Goal: Check status

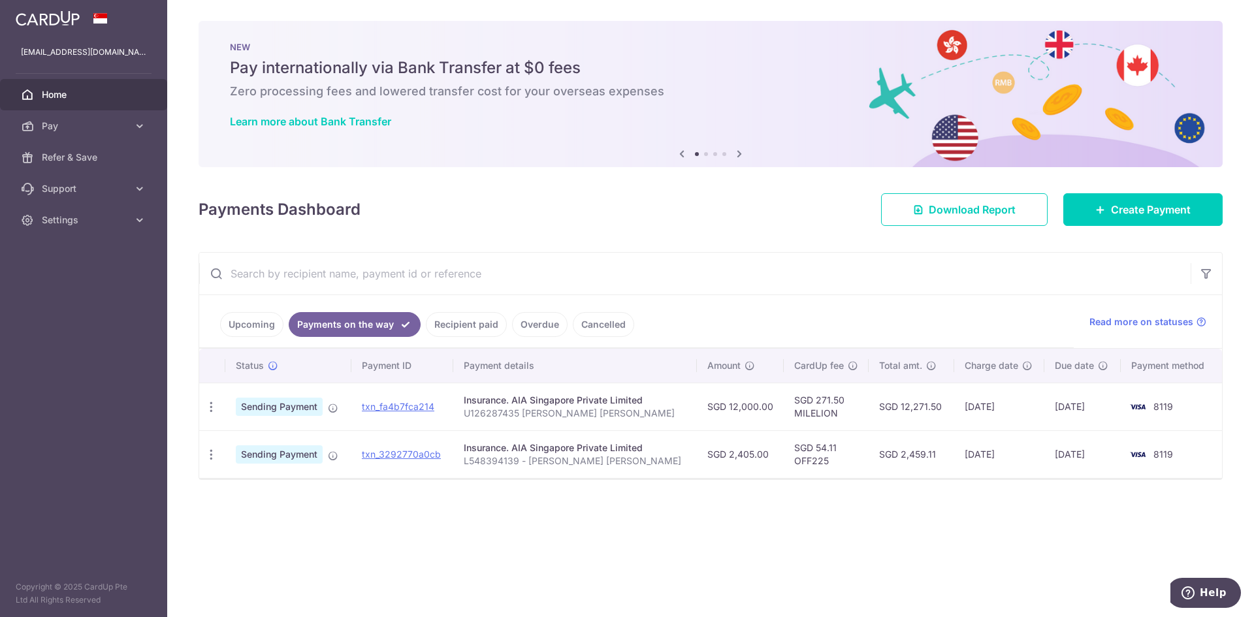
click at [116, 86] on link "Home" at bounding box center [83, 94] width 167 height 31
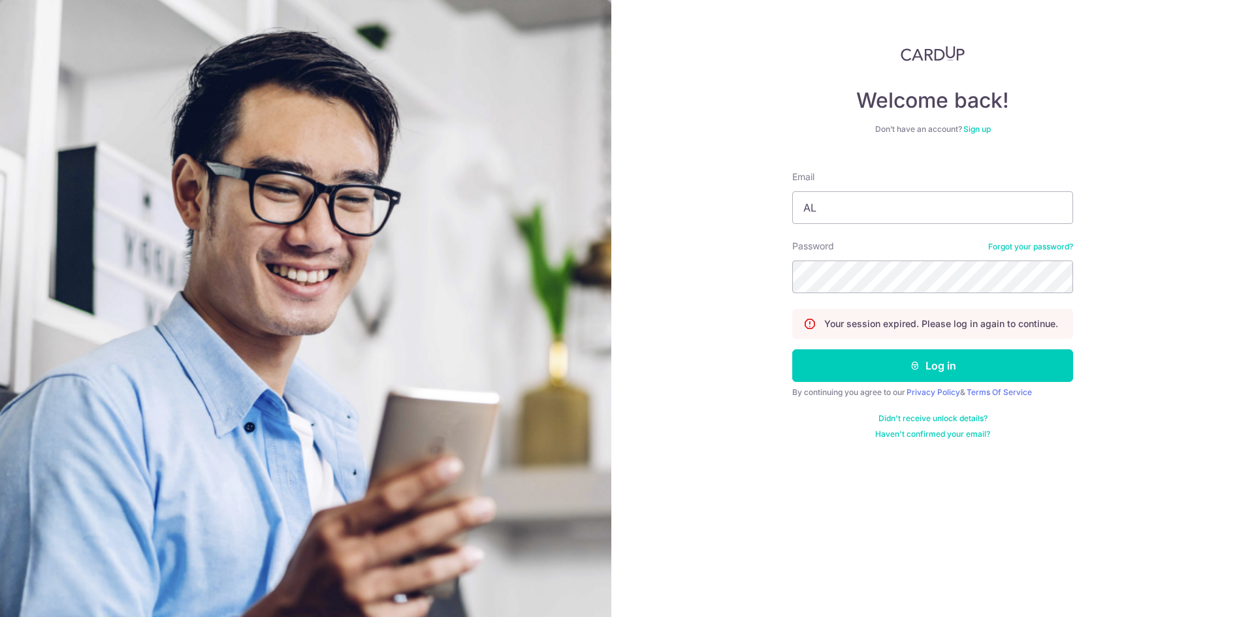
type input "A"
type input "[EMAIL_ADDRESS][DOMAIN_NAME]"
click at [792, 349] on button "Log in" at bounding box center [932, 365] width 281 height 33
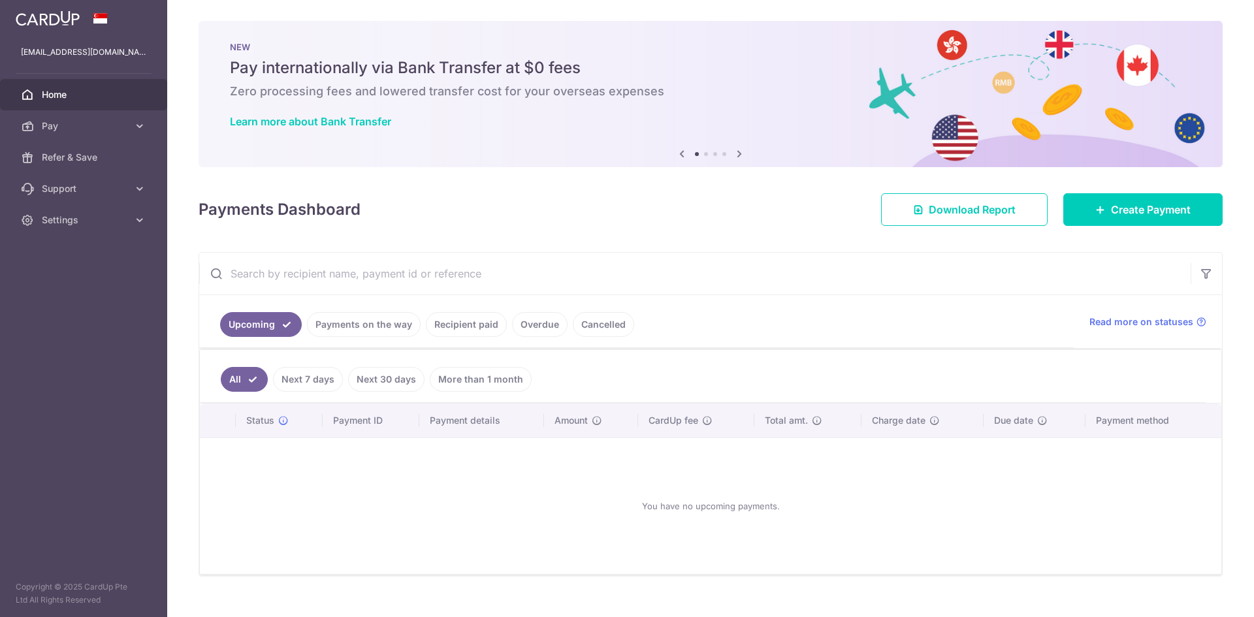
click at [378, 335] on link "Payments on the way" at bounding box center [364, 324] width 114 height 25
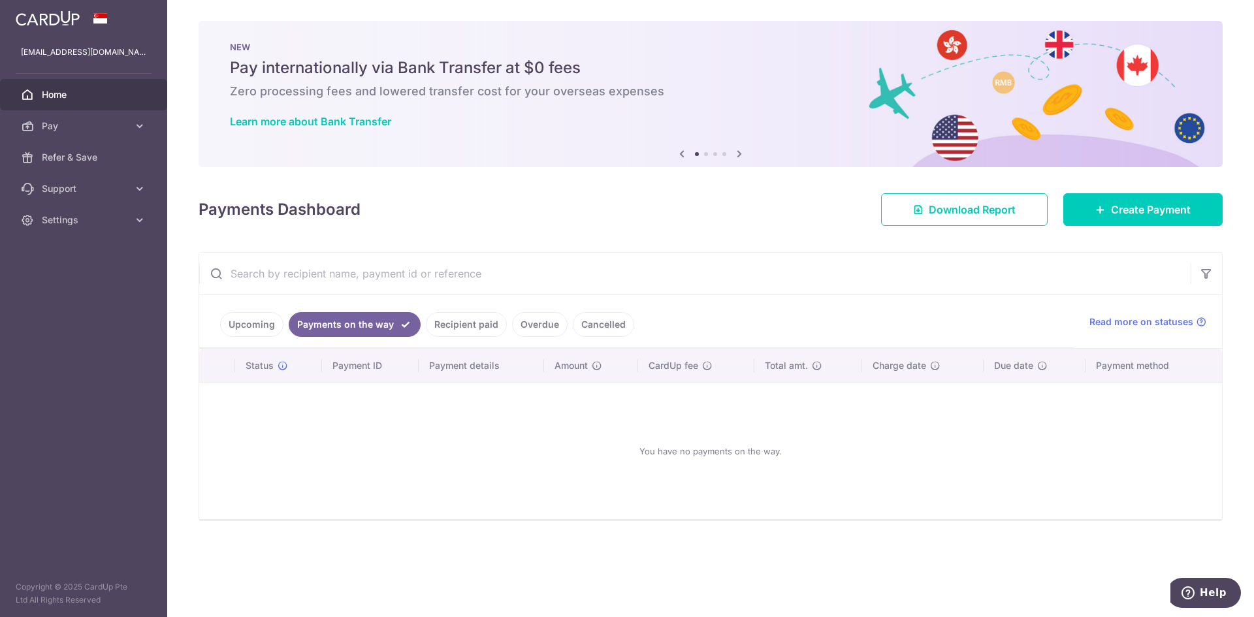
click at [474, 328] on link "Recipient paid" at bounding box center [466, 324] width 81 height 25
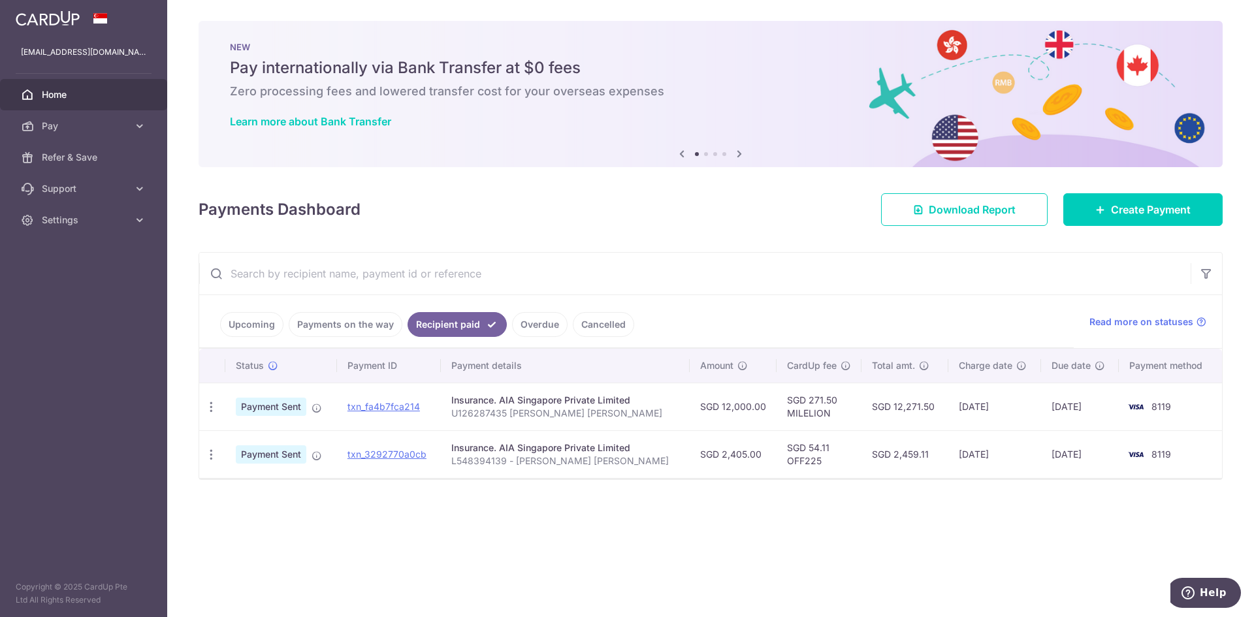
click at [1135, 312] on div "Upcoming Payments on the way Recipient paid Overdue Cancelled Read more on stat…" at bounding box center [710, 322] width 1023 height 54
click at [1129, 321] on span "Read more on statuses" at bounding box center [1142, 322] width 104 height 13
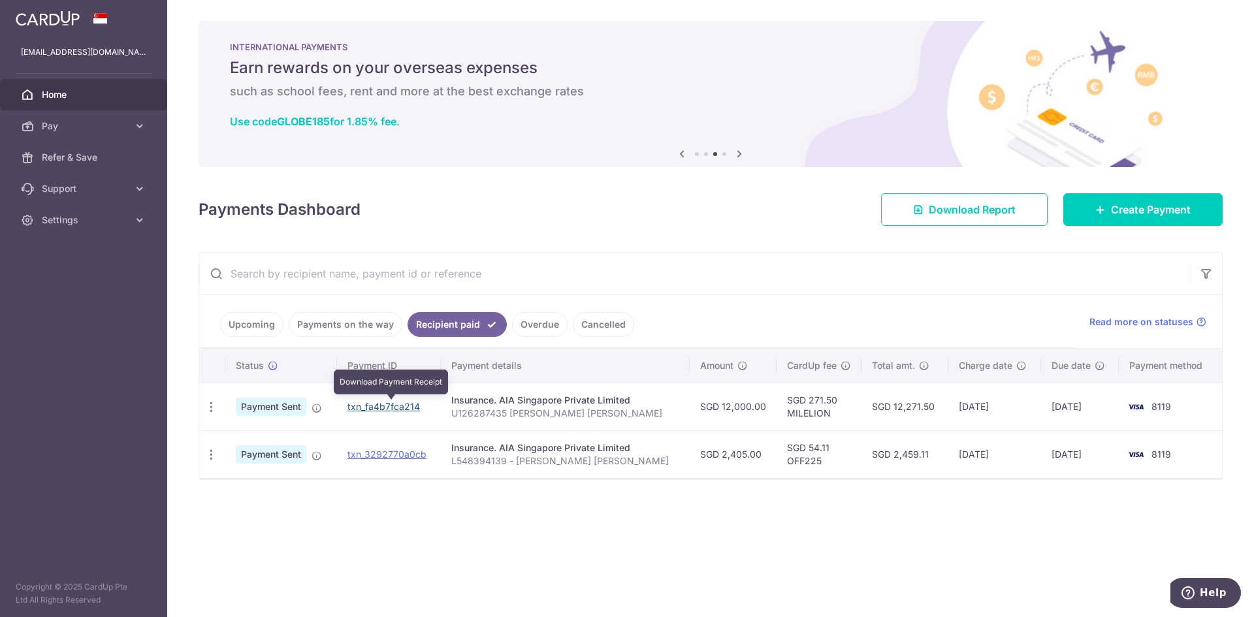
drag, startPoint x: 393, startPoint y: 409, endPoint x: 683, endPoint y: 70, distance: 446.2
click at [393, 408] on link "txn_fa4b7fca214" at bounding box center [384, 406] width 73 height 11
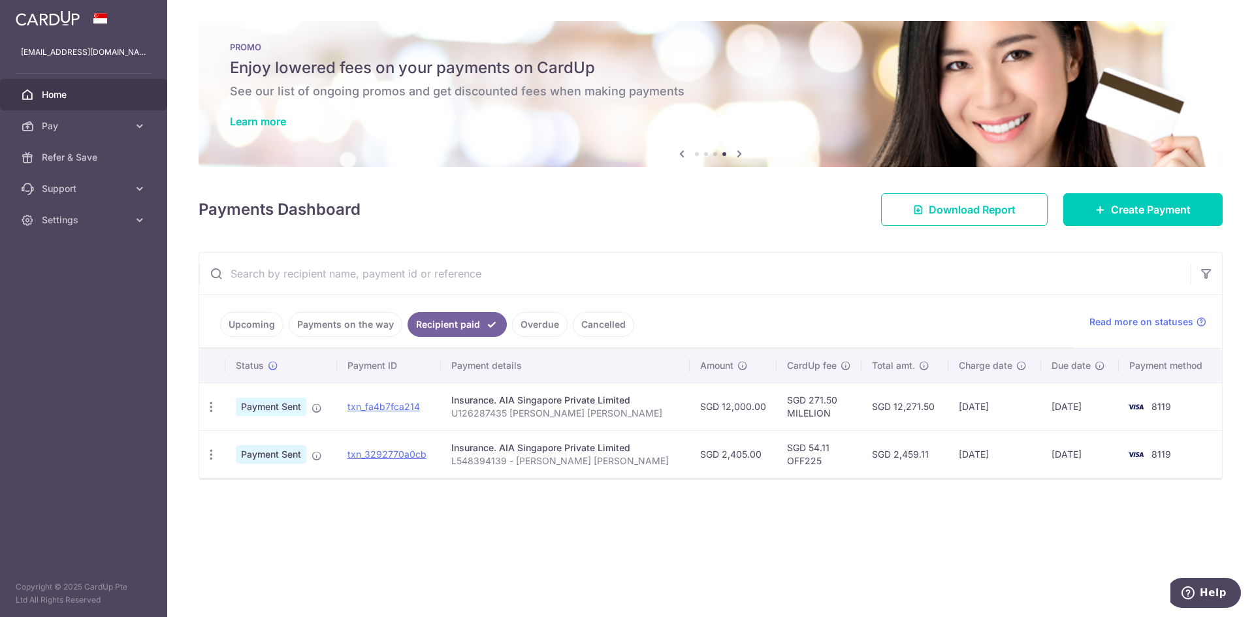
click at [704, 285] on input "text" at bounding box center [695, 274] width 992 height 42
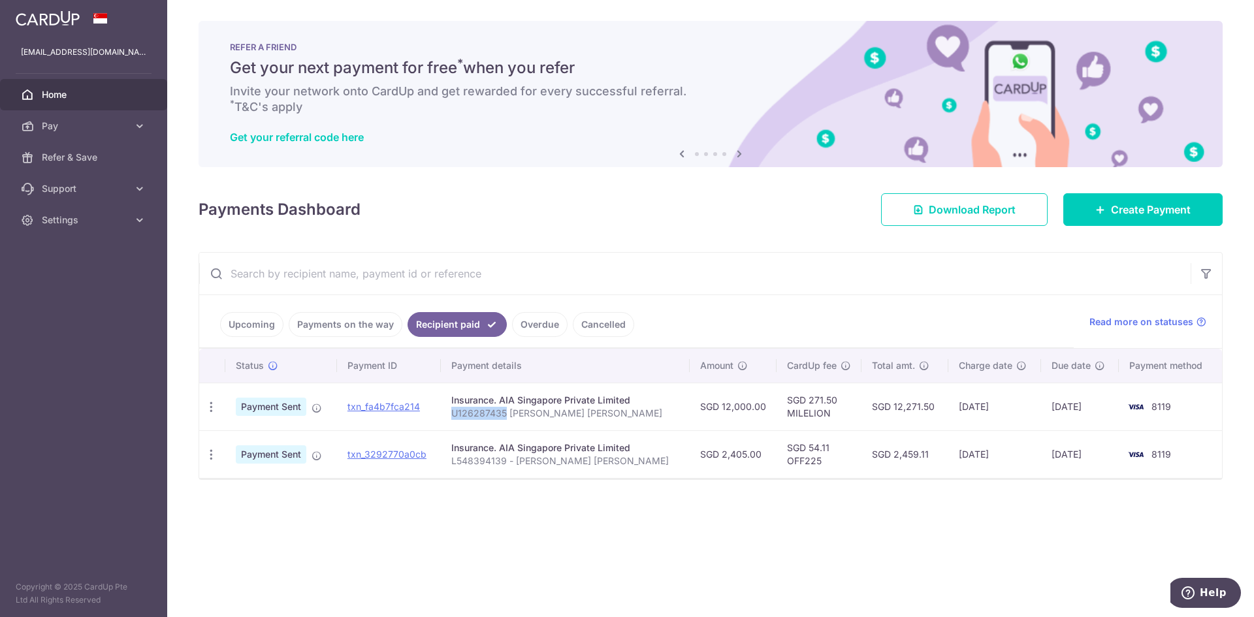
drag, startPoint x: 464, startPoint y: 412, endPoint x: 519, endPoint y: 413, distance: 54.9
click at [519, 413] on p "U126287435 [PERSON_NAME] [PERSON_NAME]" at bounding box center [564, 413] width 227 height 13
copy p "U126287435"
drag, startPoint x: 513, startPoint y: 462, endPoint x: 468, endPoint y: 463, distance: 44.4
click at [468, 463] on p "L548394139 - [PERSON_NAME] [PERSON_NAME]" at bounding box center [564, 461] width 227 height 13
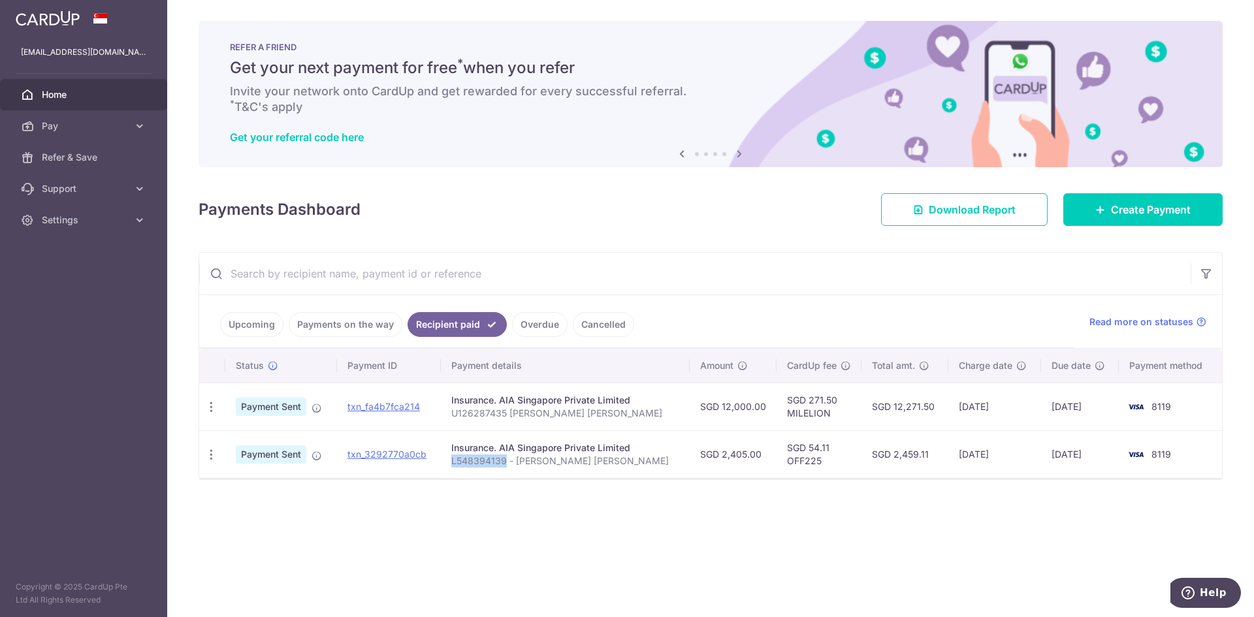
drag, startPoint x: 515, startPoint y: 461, endPoint x: 462, endPoint y: 462, distance: 53.6
click at [463, 462] on td "Insurance. AIA Singapore Private Limited L548394139 - ALVIN TAN YI HONG" at bounding box center [565, 454] width 248 height 48
copy p "L548394139"
